Goal: Information Seeking & Learning: Check status

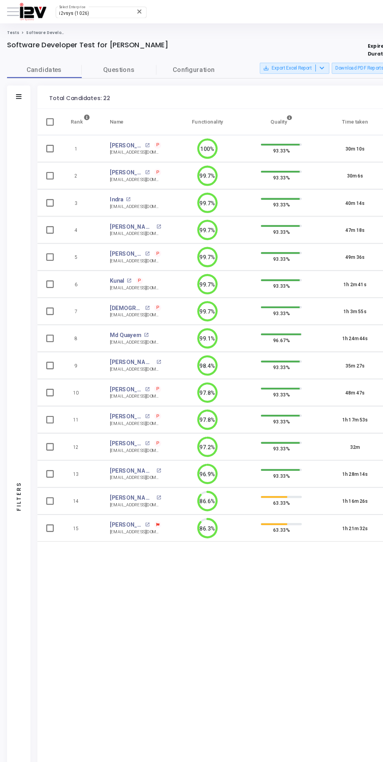
click at [69, 11] on span "i2vsys (1026)" at bounding box center [61, 11] width 25 height 4
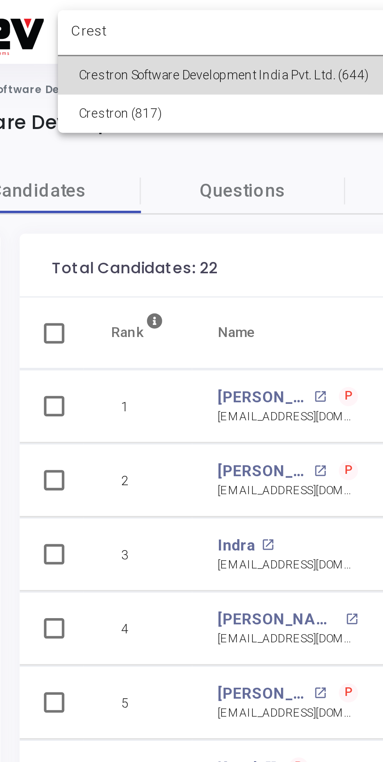
type input "Crest"
click at [68, 25] on span "Crestron Software Development India Pvt. Ltd. (644)" at bounding box center [96, 23] width 94 height 12
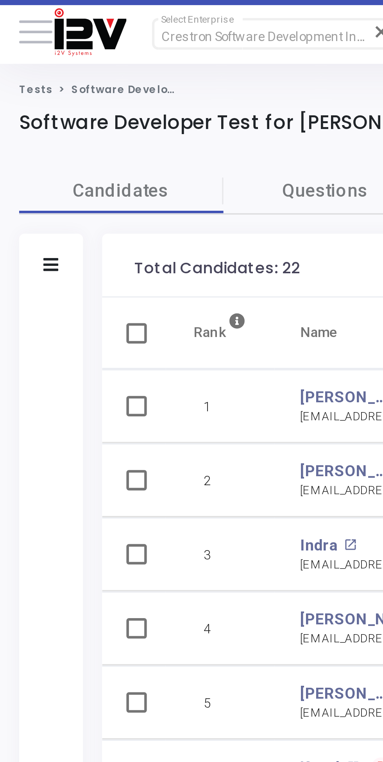
click at [11, 9] on button at bounding box center [11, 10] width 10 height 10
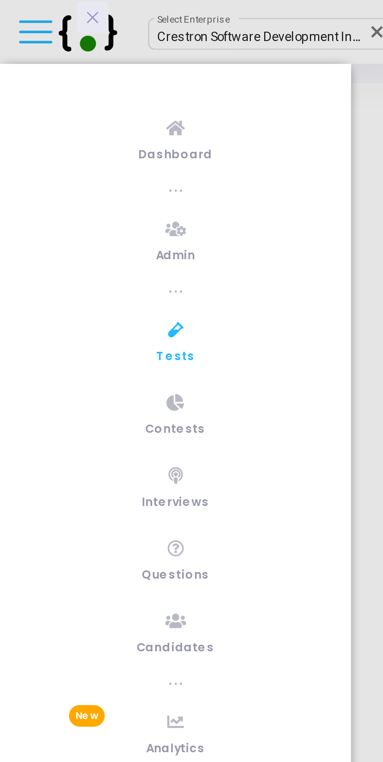
click at [55, 193] on icon at bounding box center [54, 191] width 6 height 10
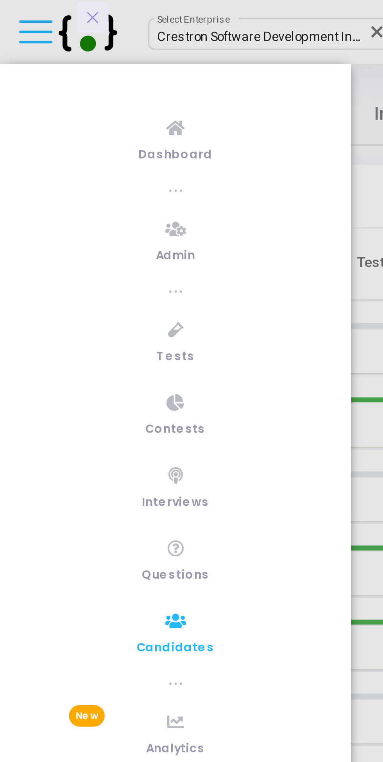
click at [29, 5] on icon at bounding box center [28, 5] width 5 height 0
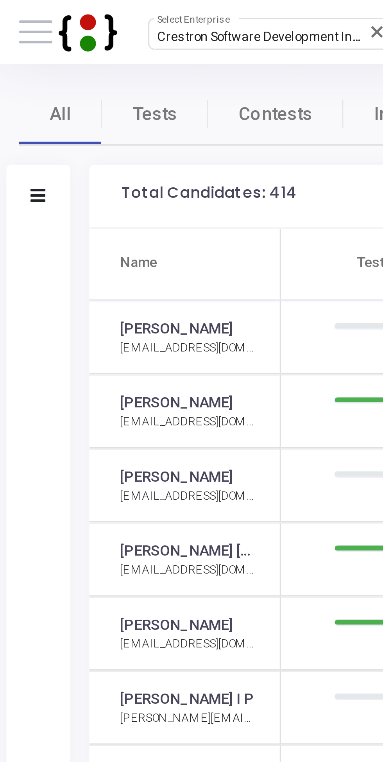
click at [12, 60] on icon at bounding box center [11, 60] width 5 height 4
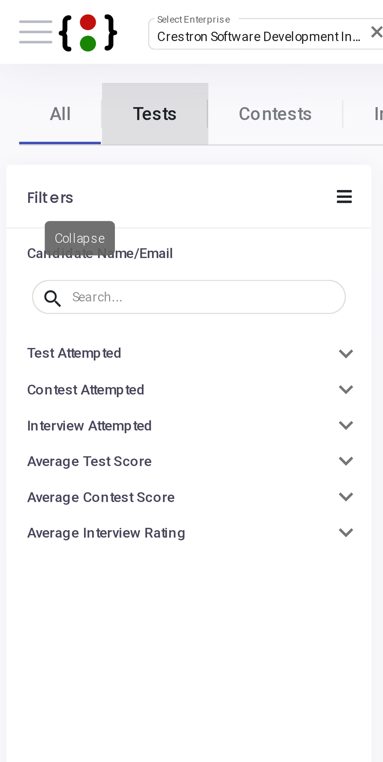
click at [48, 38] on span "Tests" at bounding box center [48, 35] width 14 height 8
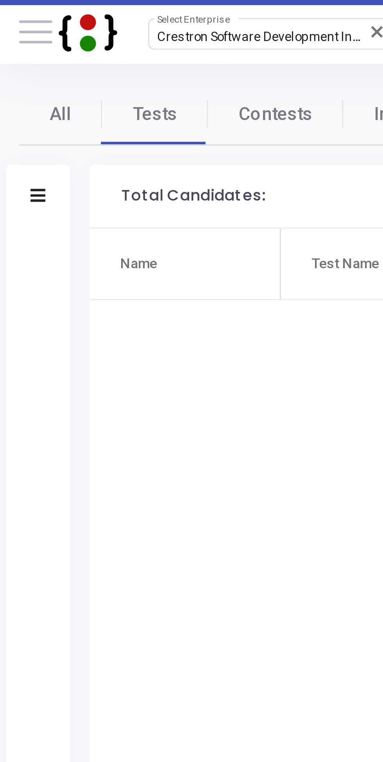
click at [11, 60] on icon at bounding box center [11, 60] width 5 height 4
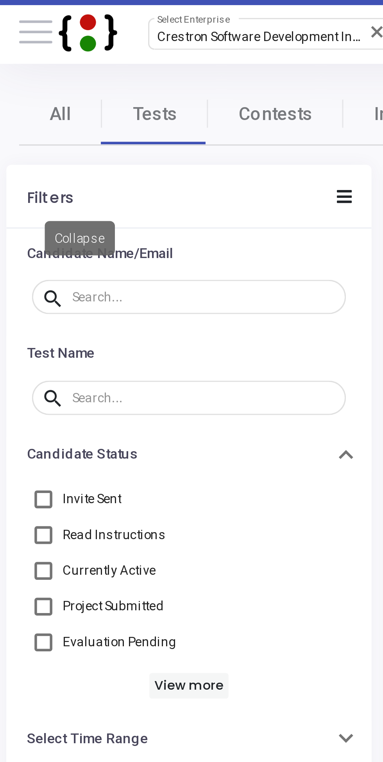
click at [30, 90] on input "text" at bounding box center [62, 91] width 81 height 4
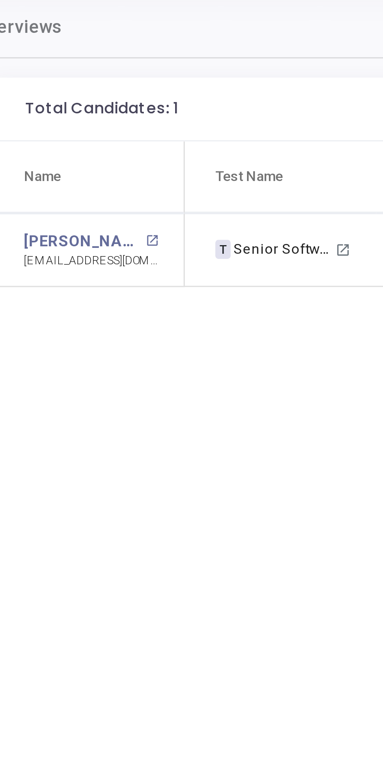
type input "Rajkumar"
click at [224, 103] on mat-icon "open_in_new" at bounding box center [226, 103] width 5 height 5
